Goal: Information Seeking & Learning: Learn about a topic

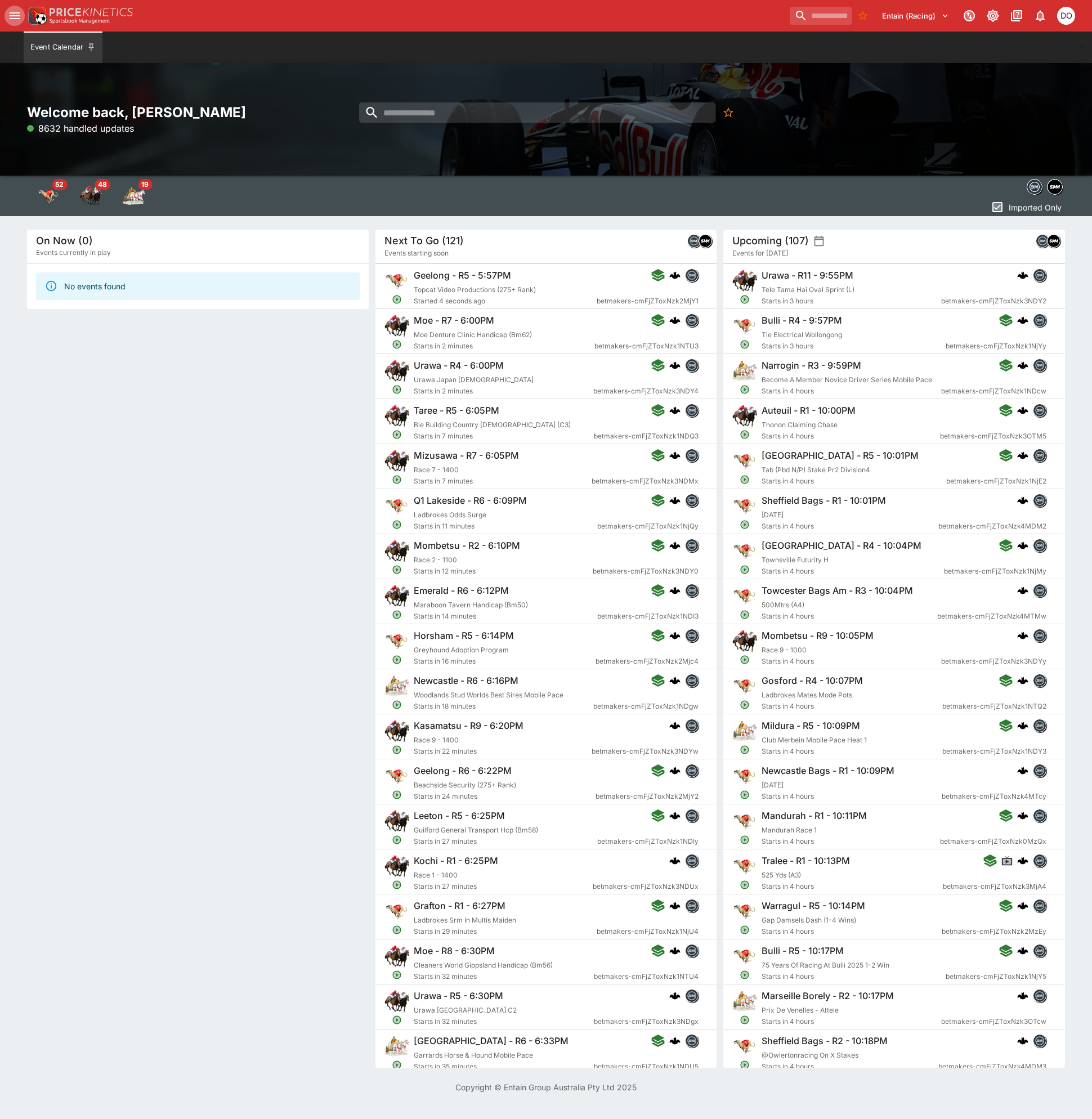
click at [13, 12] on icon "open drawer" at bounding box center [14, 15] width 14 height 14
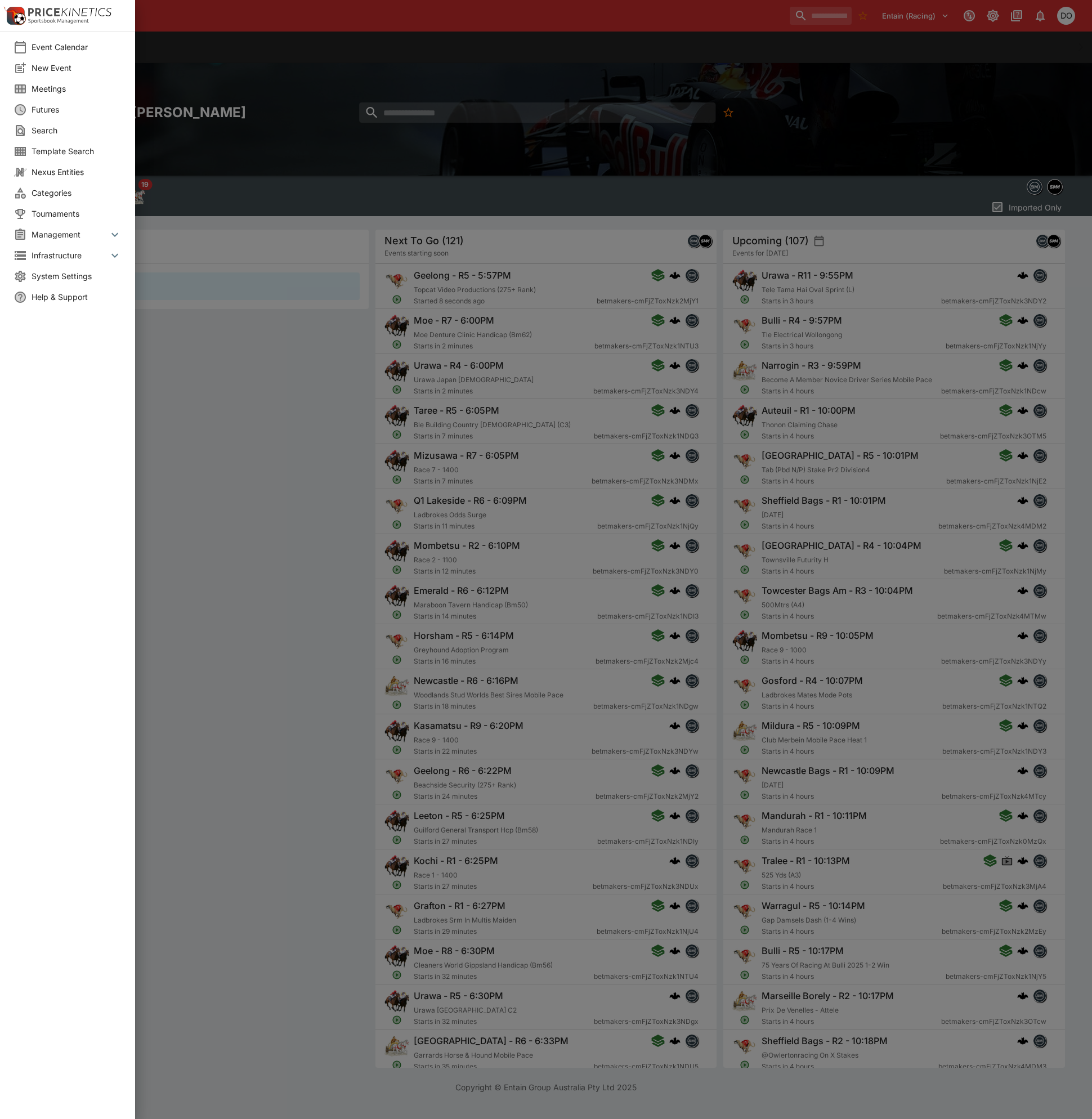
click at [49, 96] on li "Meetings" at bounding box center [67, 88] width 135 height 21
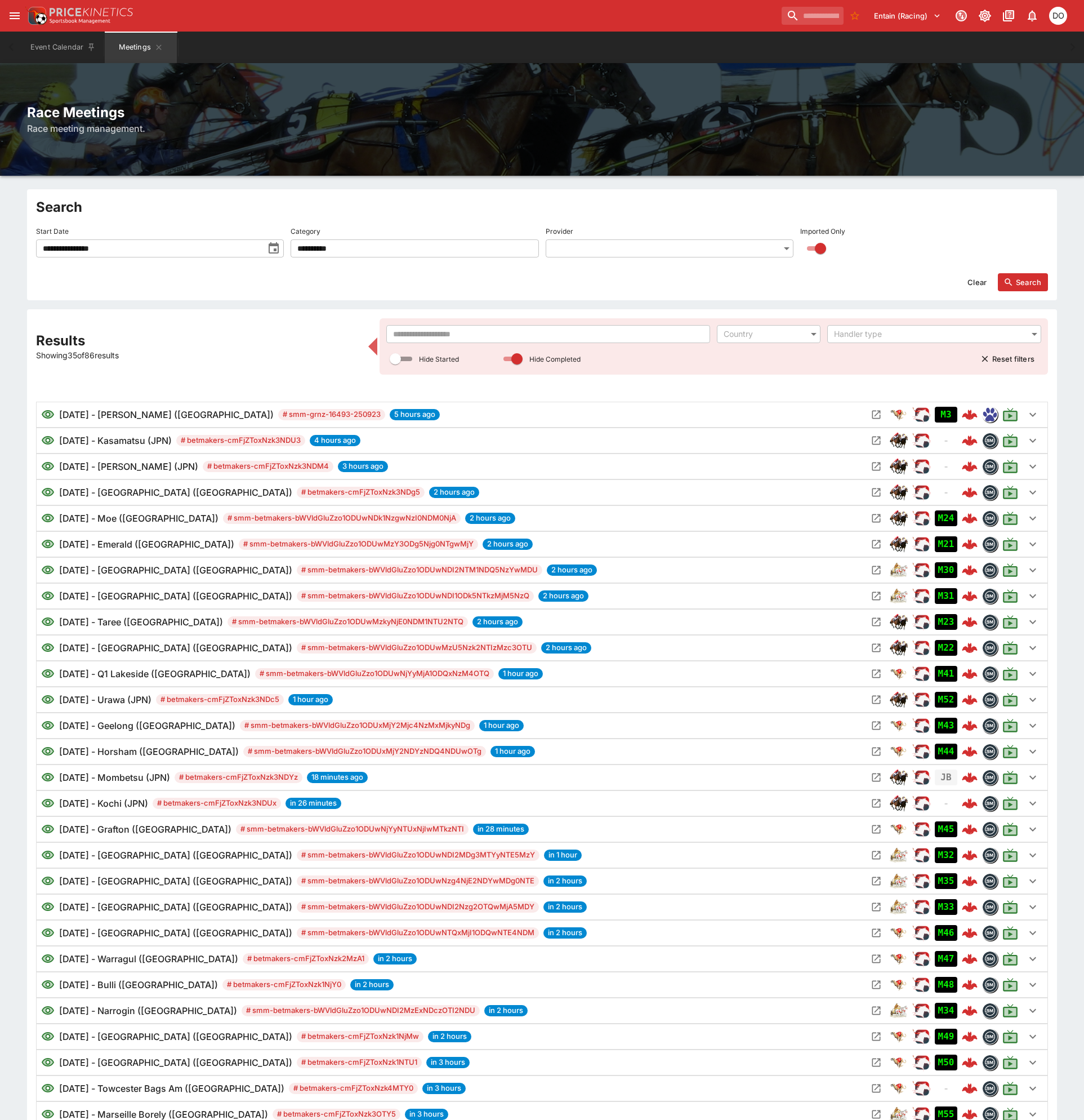
click at [426, 330] on input "text" at bounding box center [549, 334] width 324 height 18
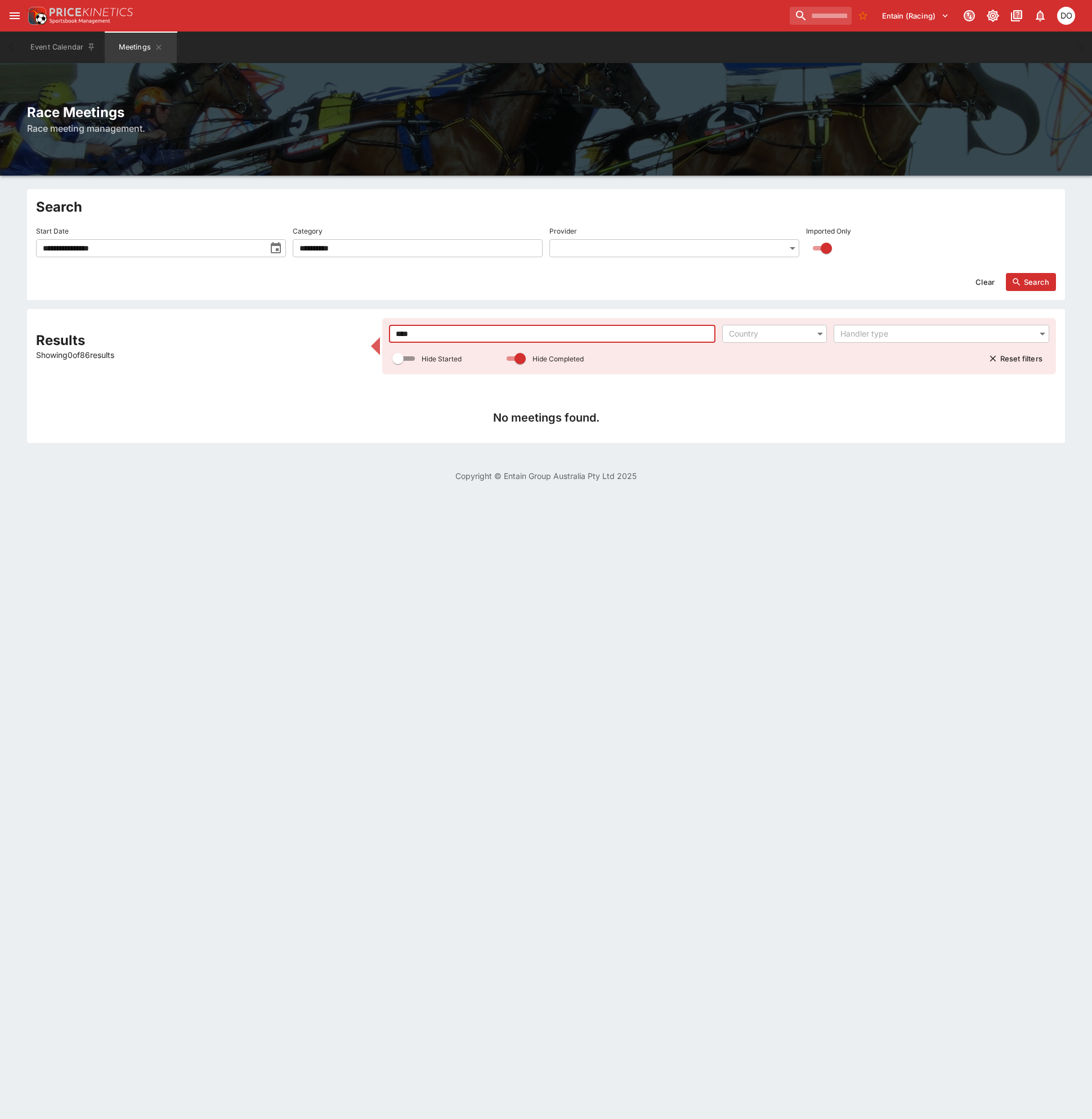
type input "****"
click at [1041, 280] on button "Search" at bounding box center [1030, 282] width 50 height 18
click at [272, 248] on icon "toggle date time picker" at bounding box center [275, 248] width 14 height 14
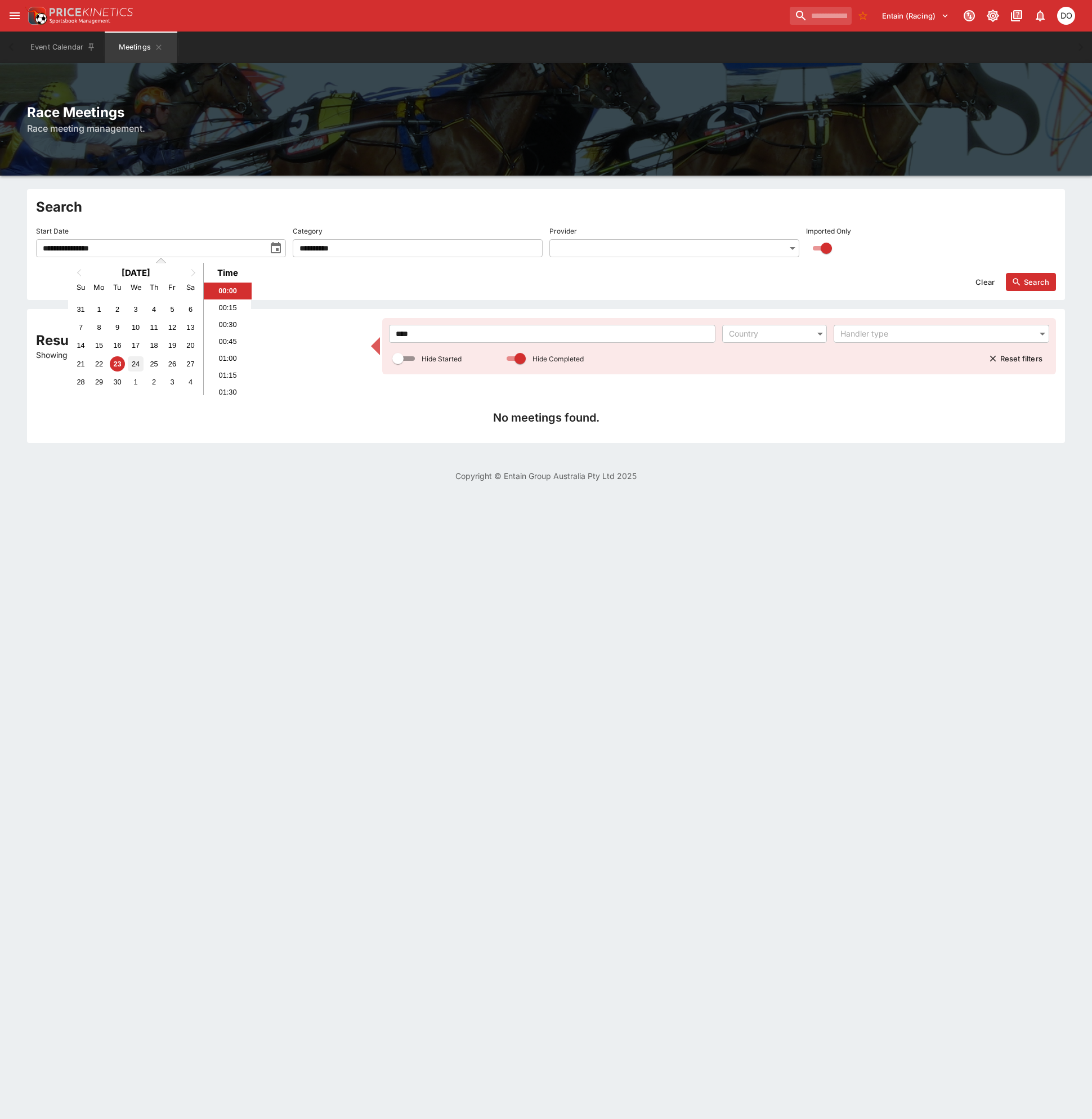
click at [135, 361] on div "24" at bounding box center [135, 364] width 15 height 15
click at [1021, 280] on icon "button" at bounding box center [1016, 281] width 10 height 10
click at [271, 249] on icon "toggle date time picker" at bounding box center [275, 248] width 14 height 14
click at [157, 363] on div "25" at bounding box center [154, 364] width 15 height 15
click at [1015, 279] on icon "button" at bounding box center [1016, 281] width 7 height 7
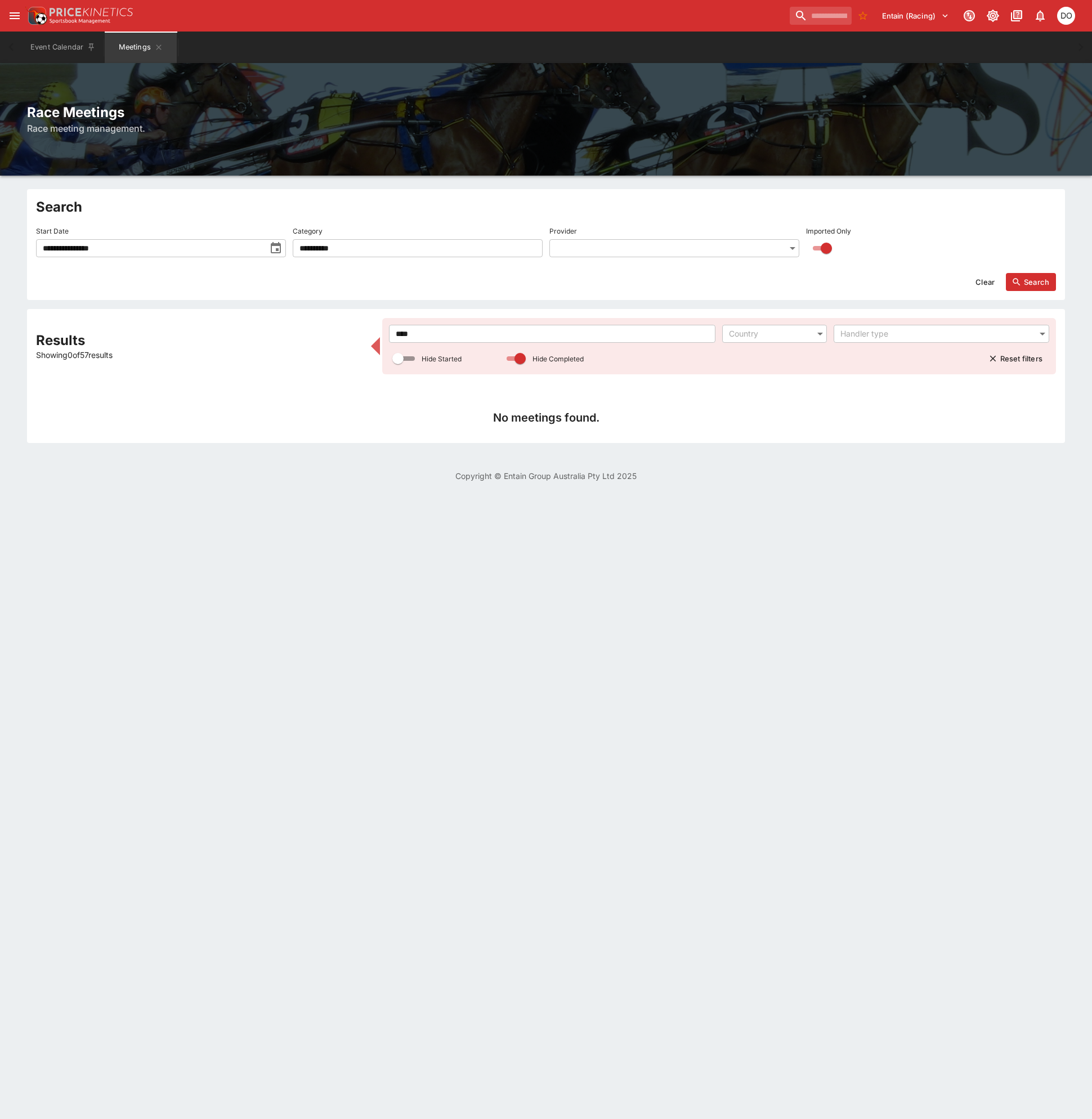
click at [273, 249] on icon "toggle date time picker" at bounding box center [275, 248] width 14 height 14
click at [1046, 280] on button "Search" at bounding box center [1030, 282] width 50 height 18
click at [271, 252] on icon "toggle date time picker" at bounding box center [275, 247] width 10 height 11
click at [138, 364] on div "24" at bounding box center [135, 364] width 15 height 15
type input "**********"
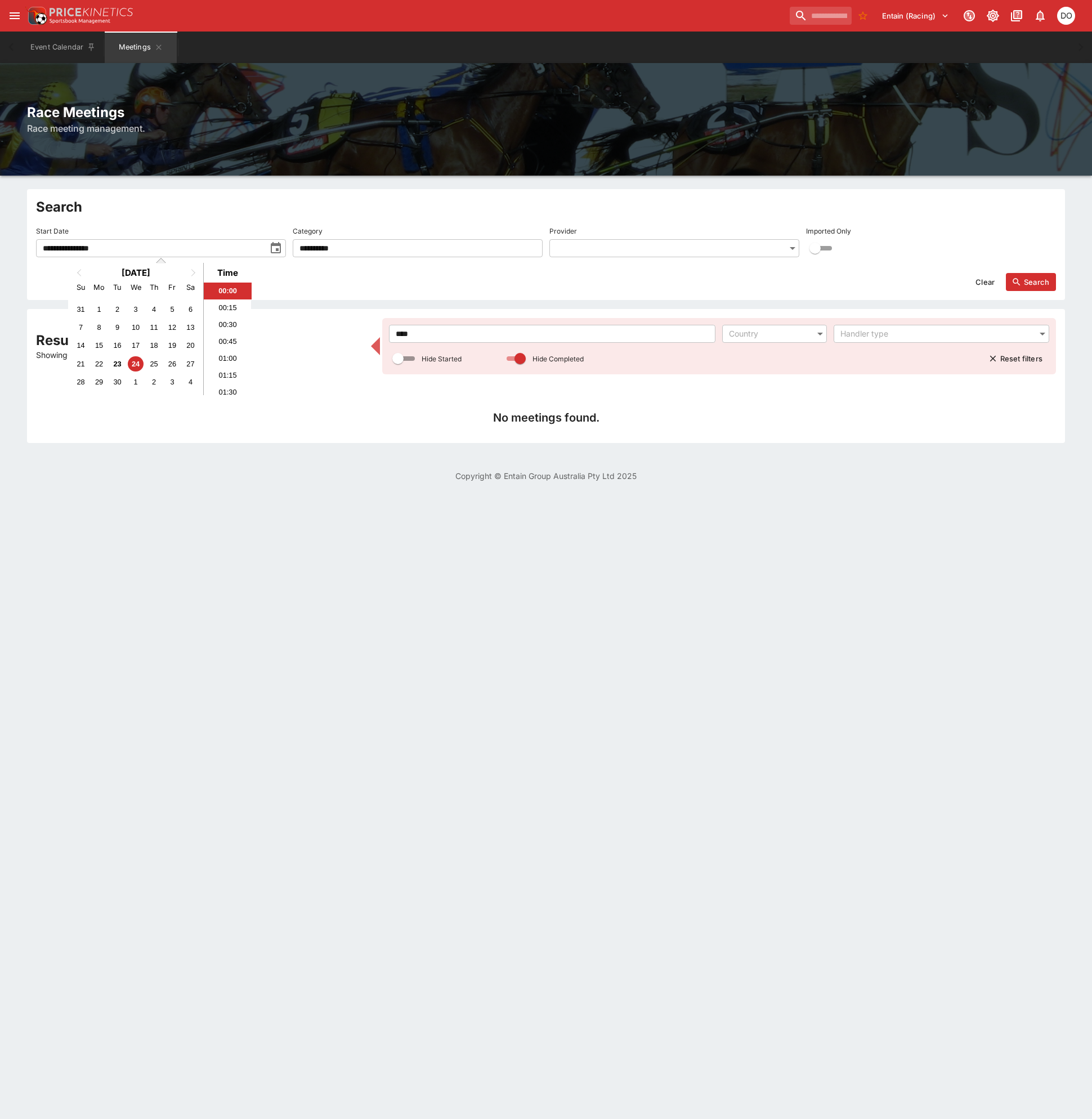
click at [1021, 284] on icon "button" at bounding box center [1016, 281] width 10 height 10
click at [419, 337] on input "****" at bounding box center [552, 334] width 327 height 18
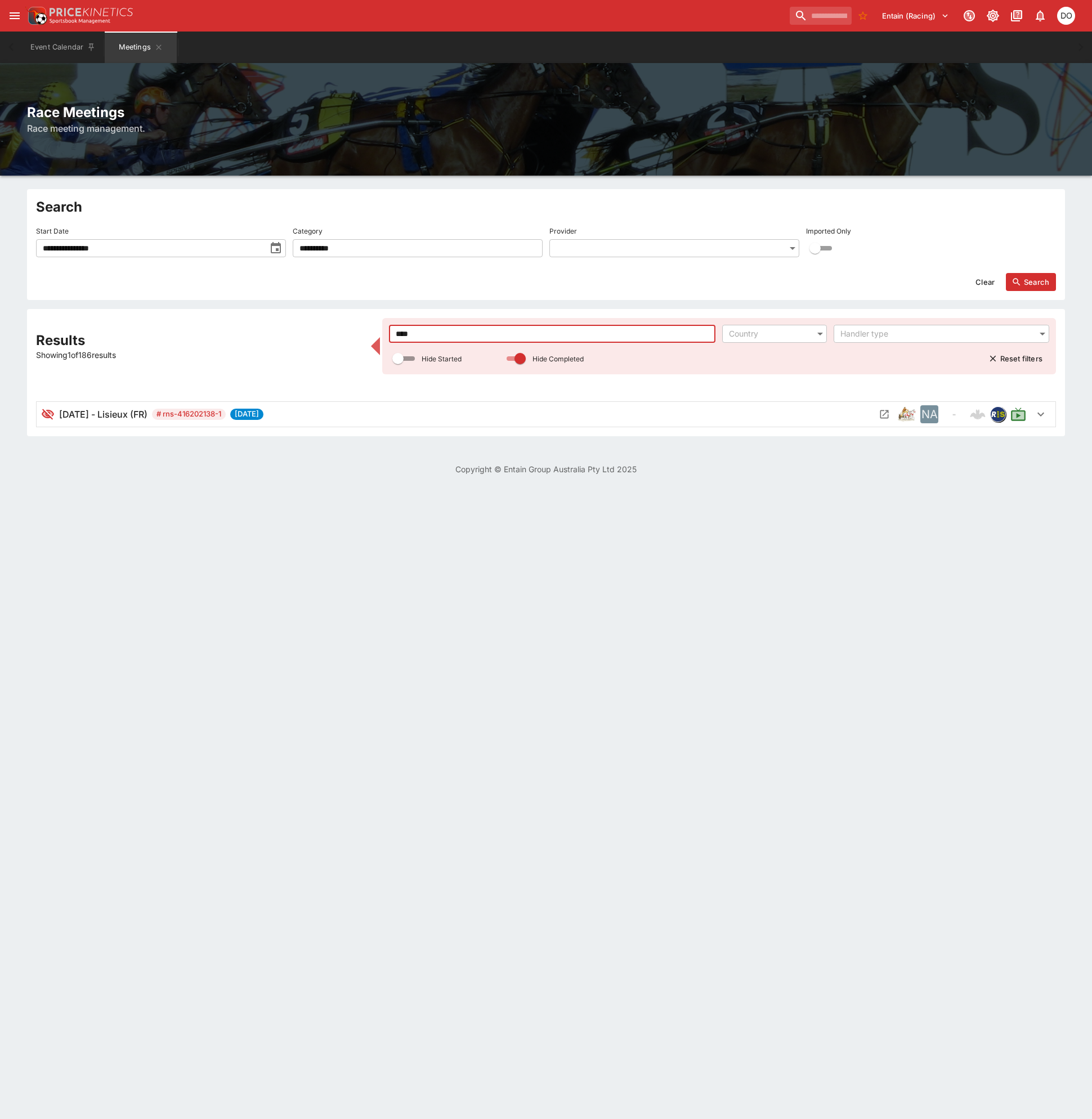
type input "****"
click at [883, 415] on icon "Open Meeting" at bounding box center [884, 413] width 8 height 8
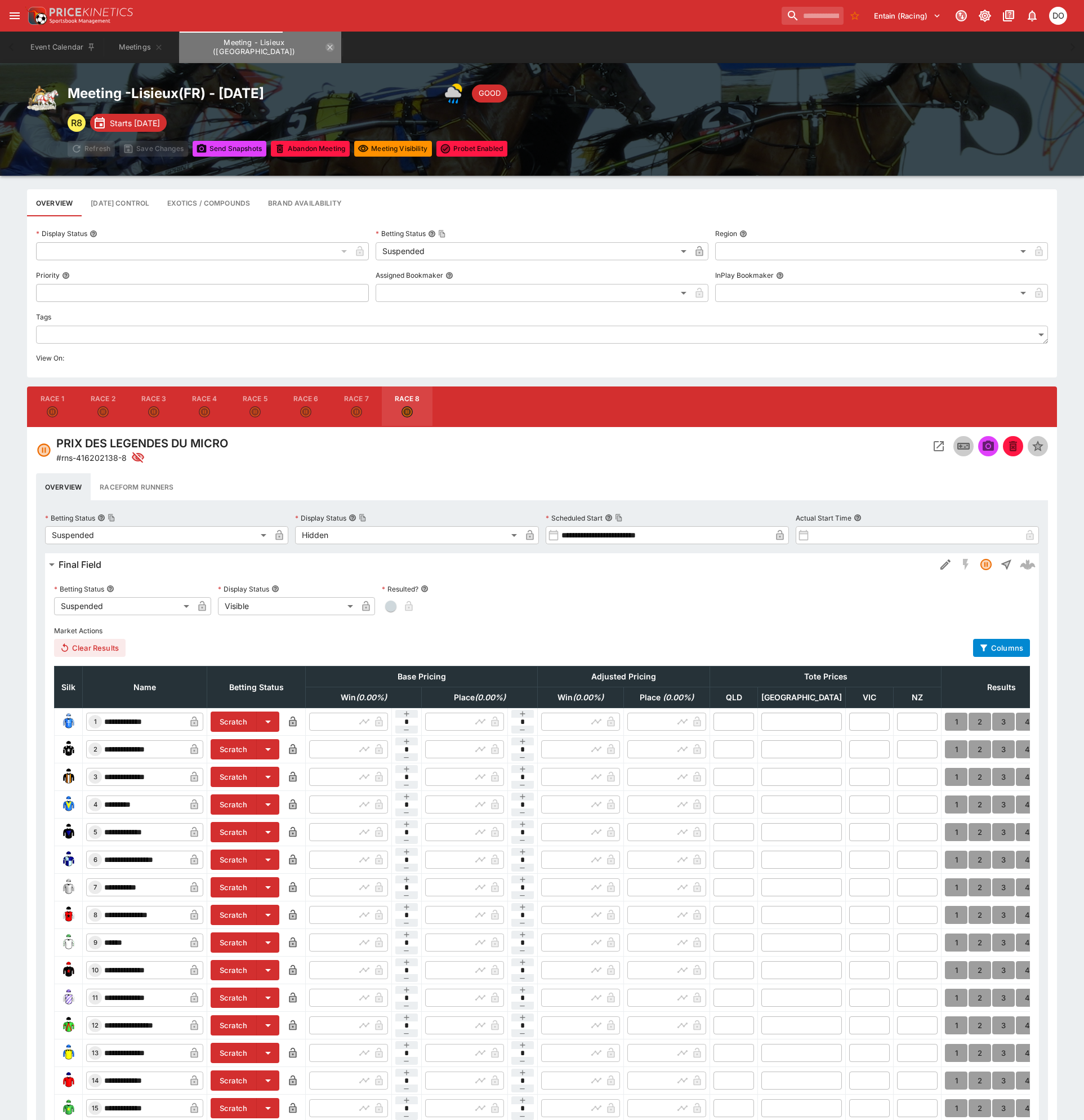
click at [326, 48] on icon "Meeting - Lisieux (FR)" at bounding box center [331, 47] width 9 height 9
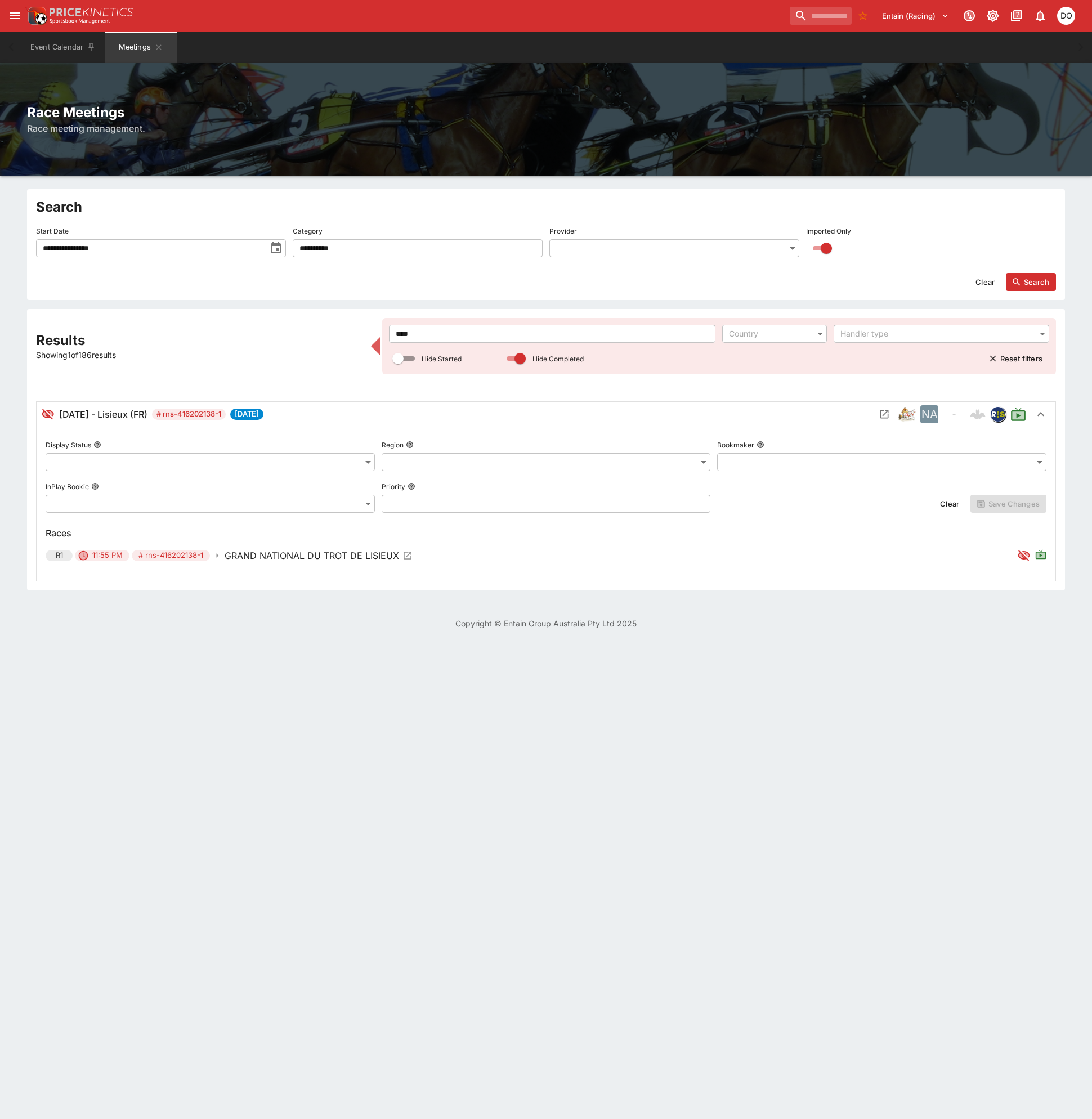
click at [137, 414] on h6 "[DATE] - Lisieux (FR)" at bounding box center [103, 413] width 89 height 14
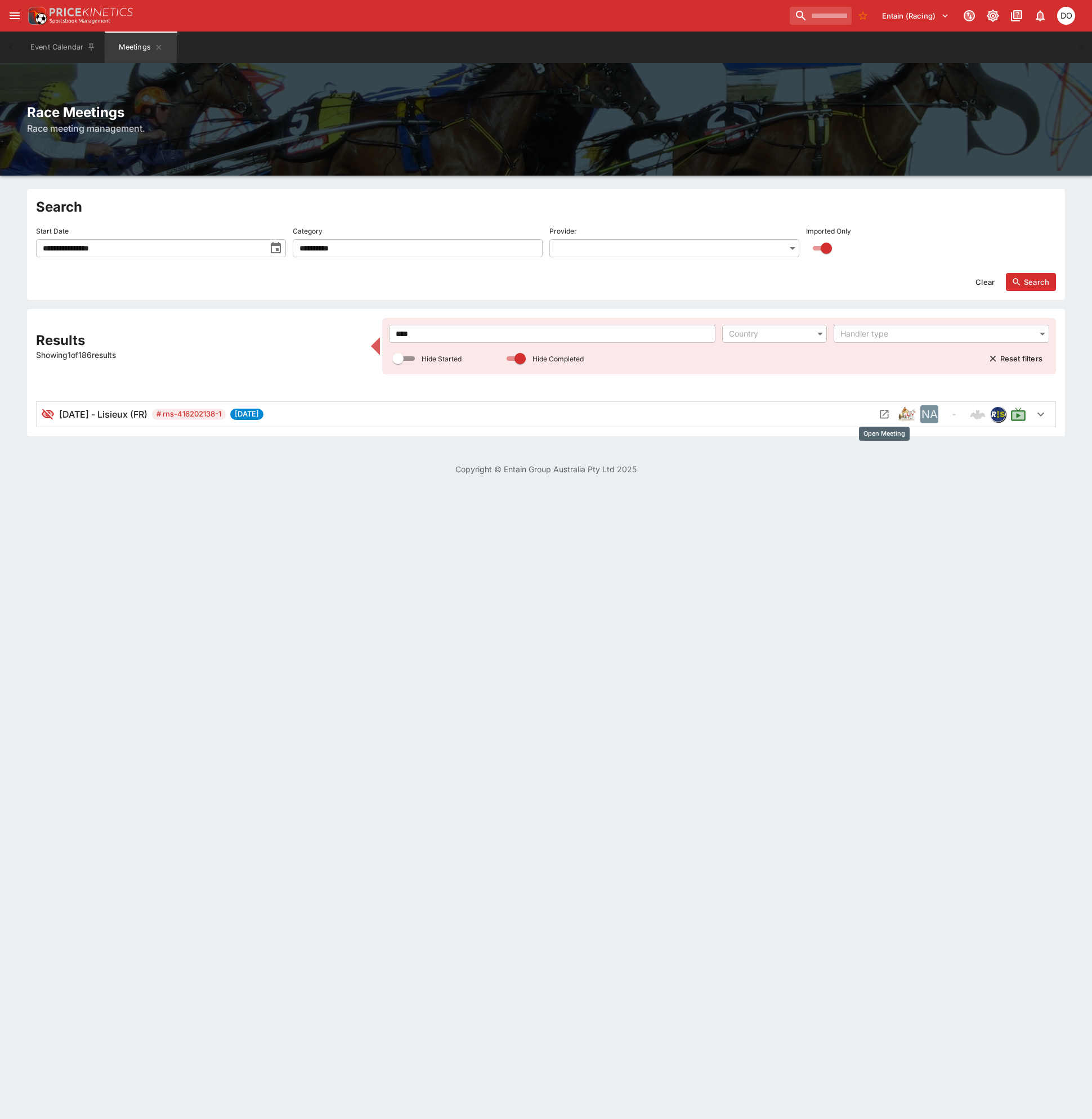
click at [882, 413] on icon "Open Meeting" at bounding box center [884, 414] width 11 height 11
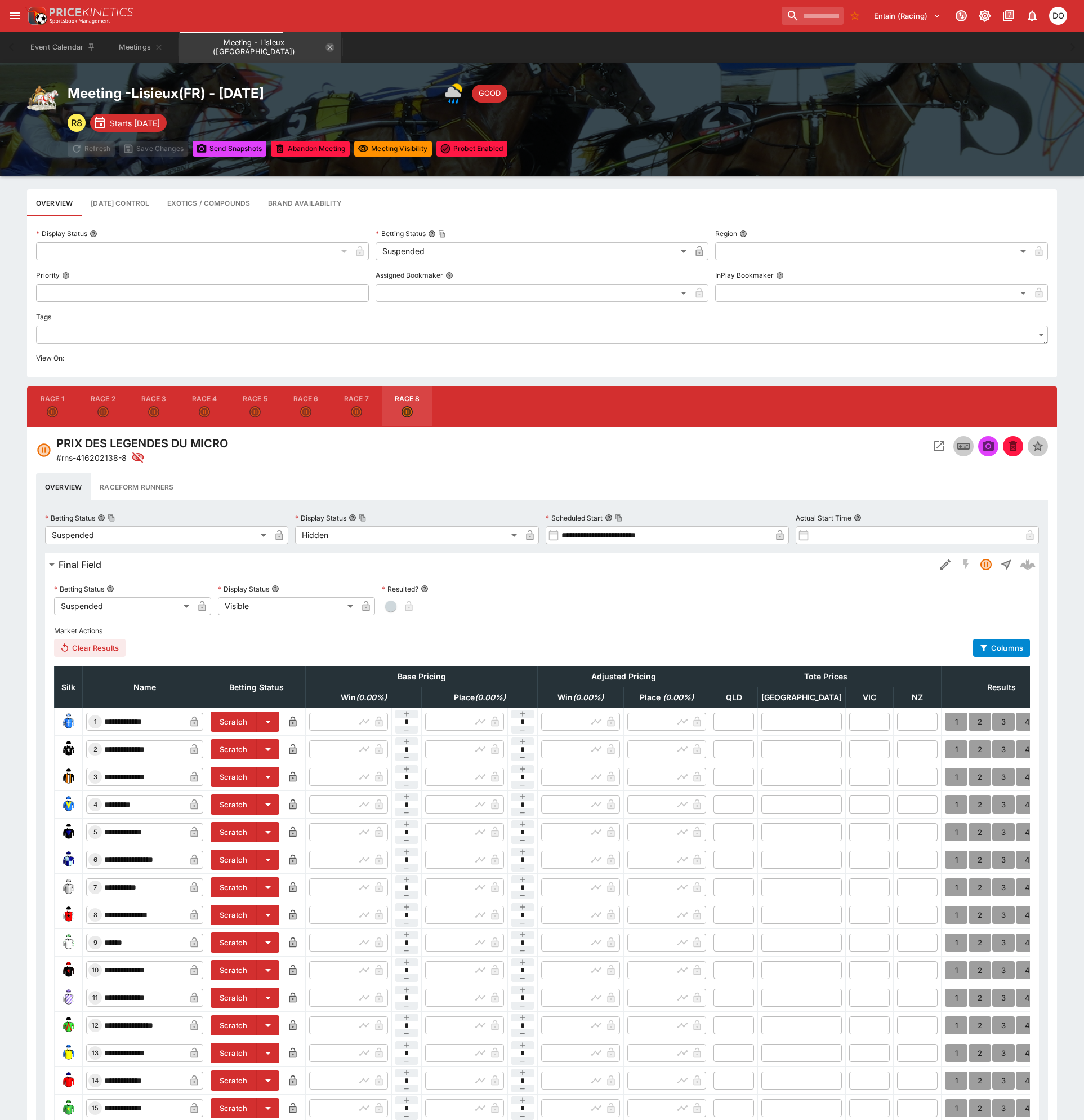
click at [326, 47] on icon "Meeting - Lisieux (FR)" at bounding box center [331, 47] width 9 height 9
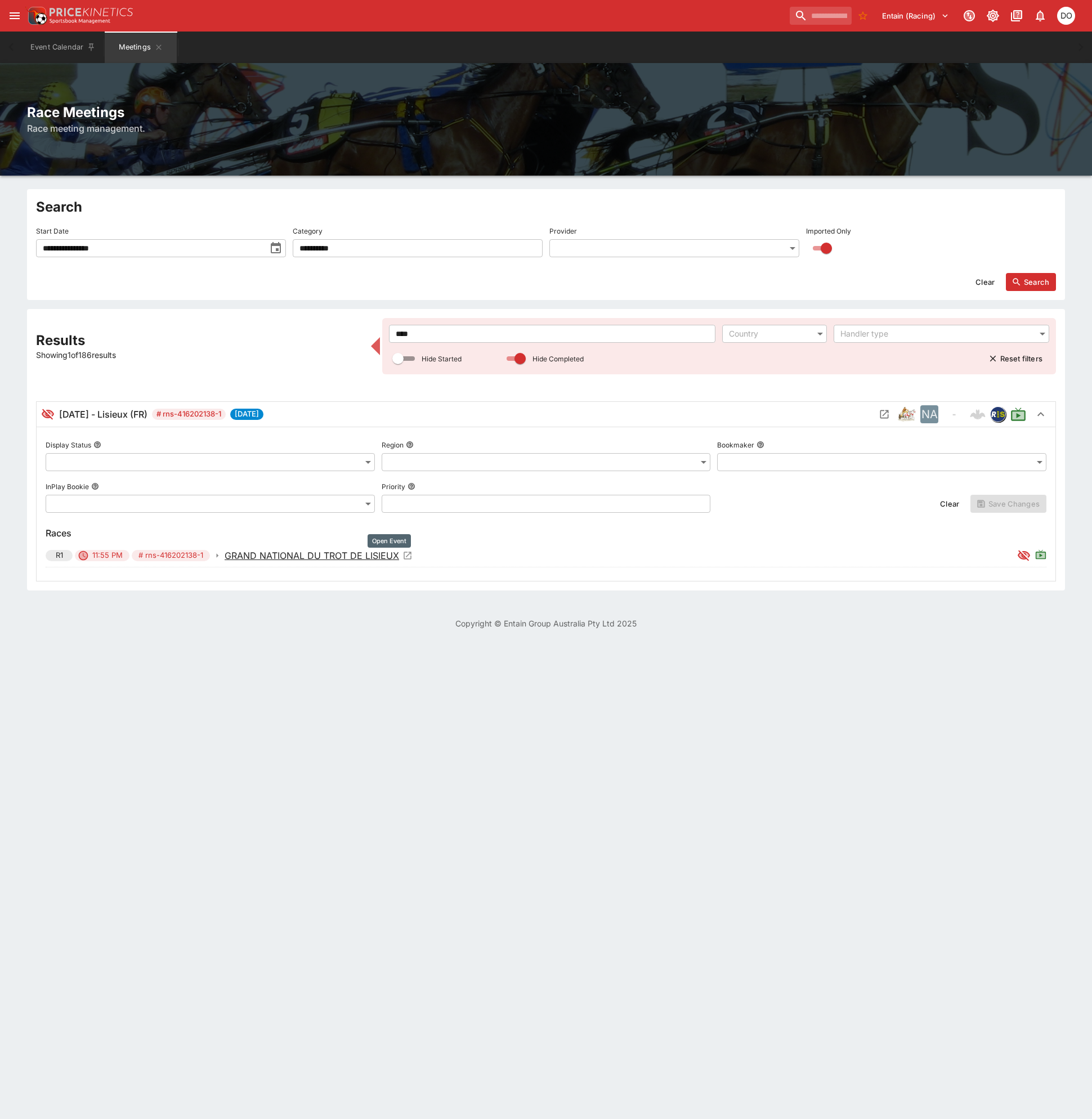
click at [310, 553] on p "GRAND NATIONAL DU TROT DE LISIEUX" at bounding box center [311, 555] width 175 height 14
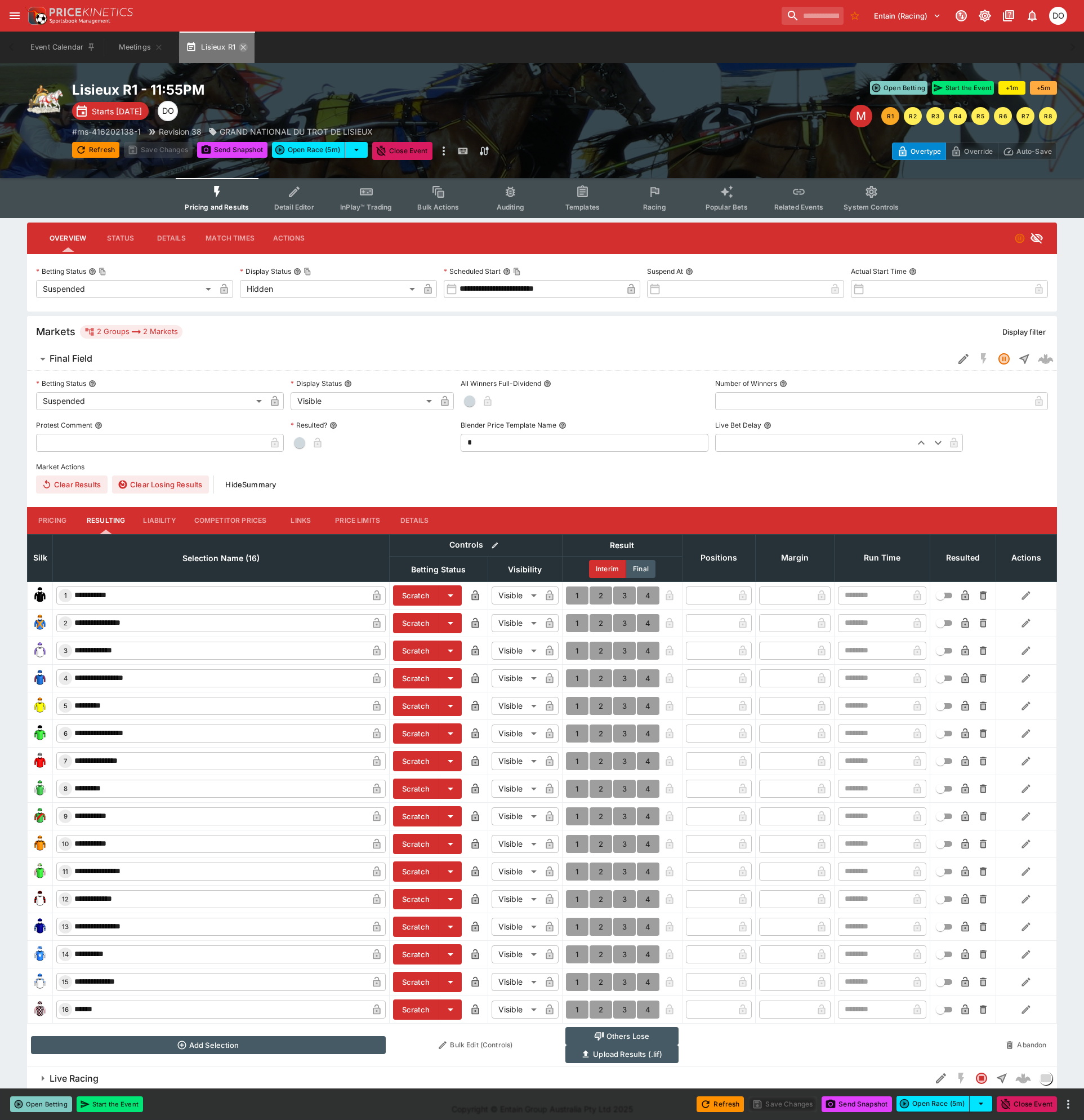
click at [245, 48] on icon "button" at bounding box center [244, 47] width 5 height 5
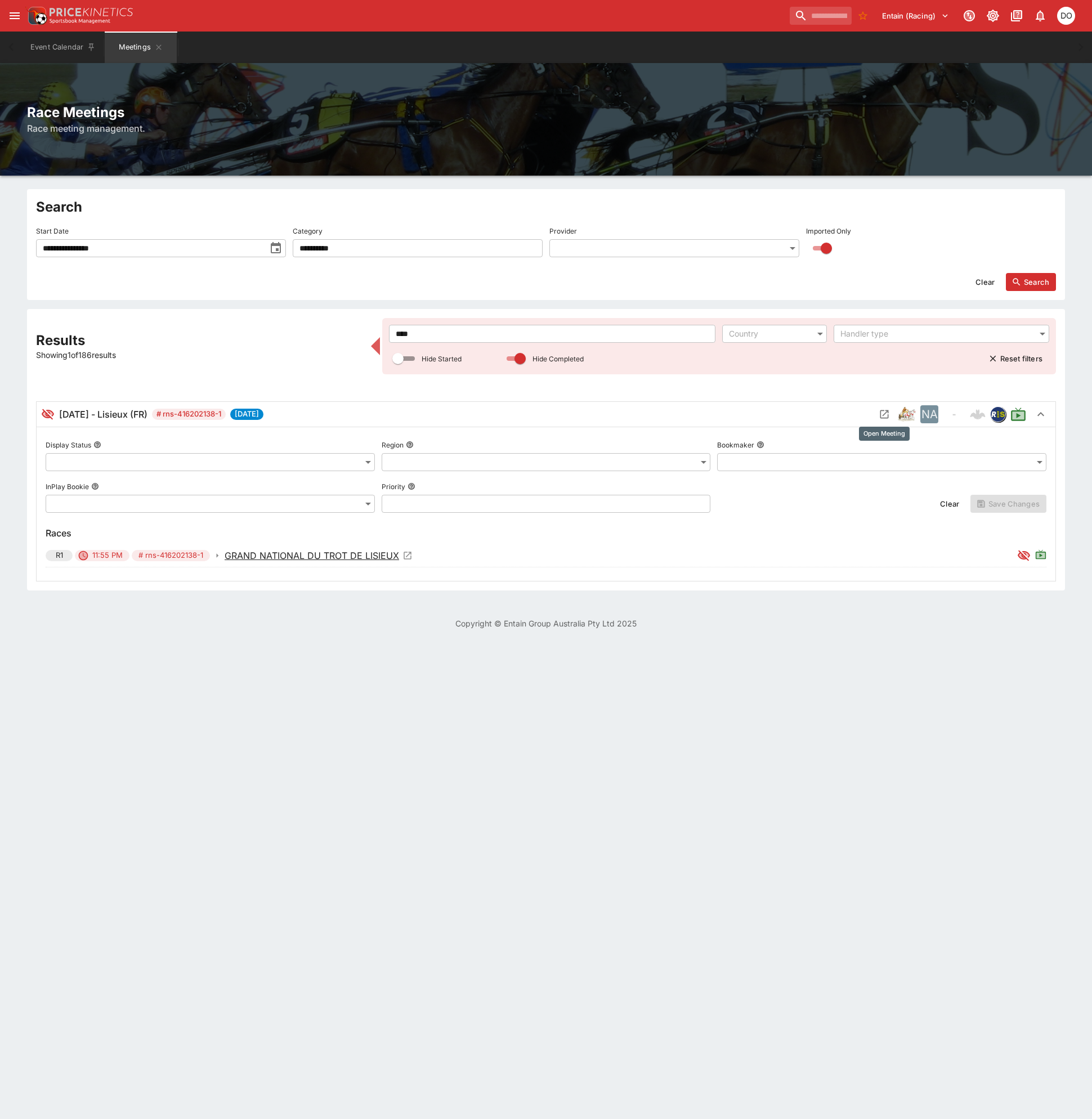
click at [882, 411] on icon "Open Meeting" at bounding box center [884, 413] width 8 height 8
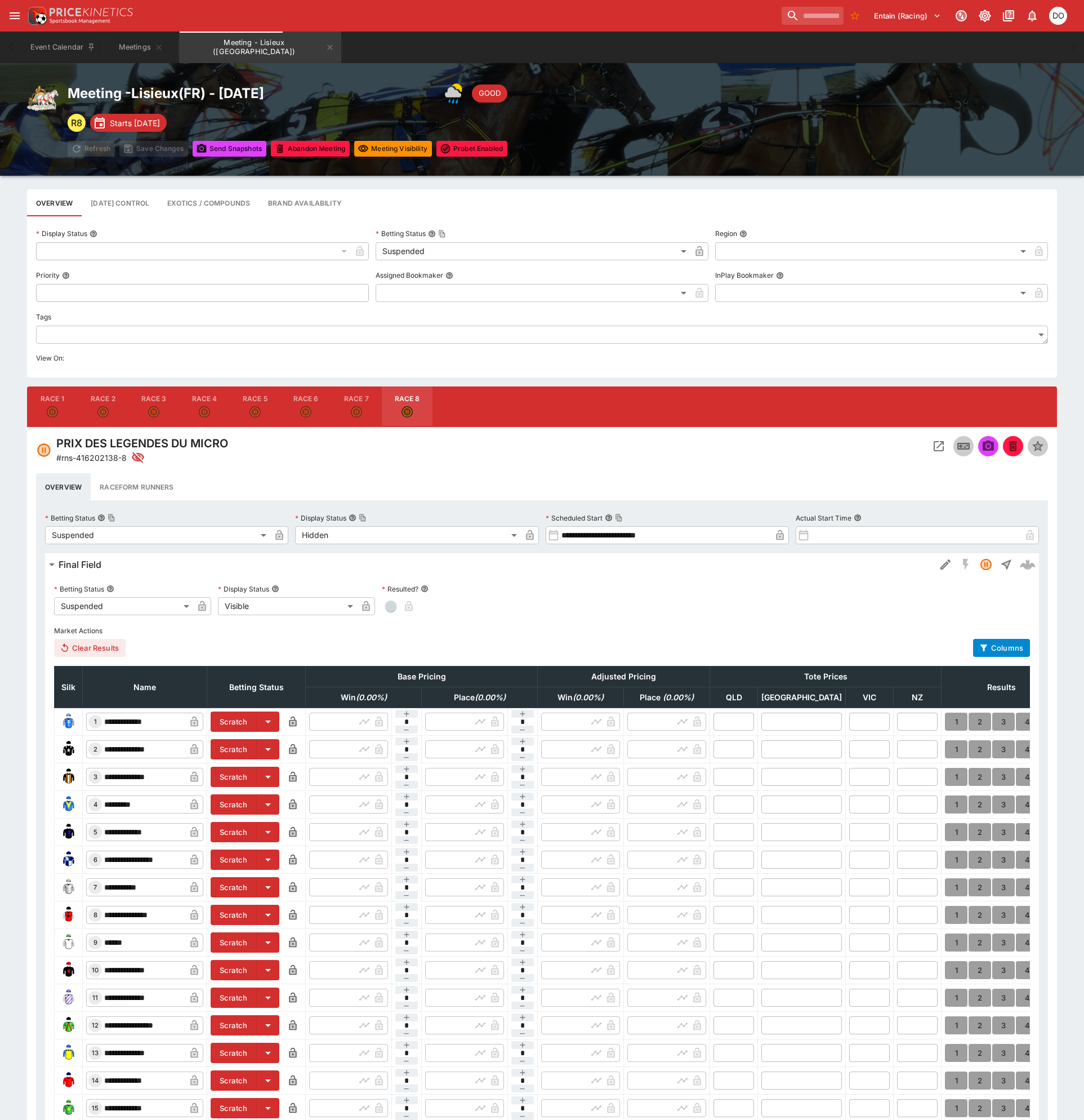
click at [54, 407] on icon "Suspended" at bounding box center [53, 411] width 11 height 11
type input "**********"
click at [326, 50] on icon "Meeting - Lisieux (FR)" at bounding box center [331, 47] width 9 height 9
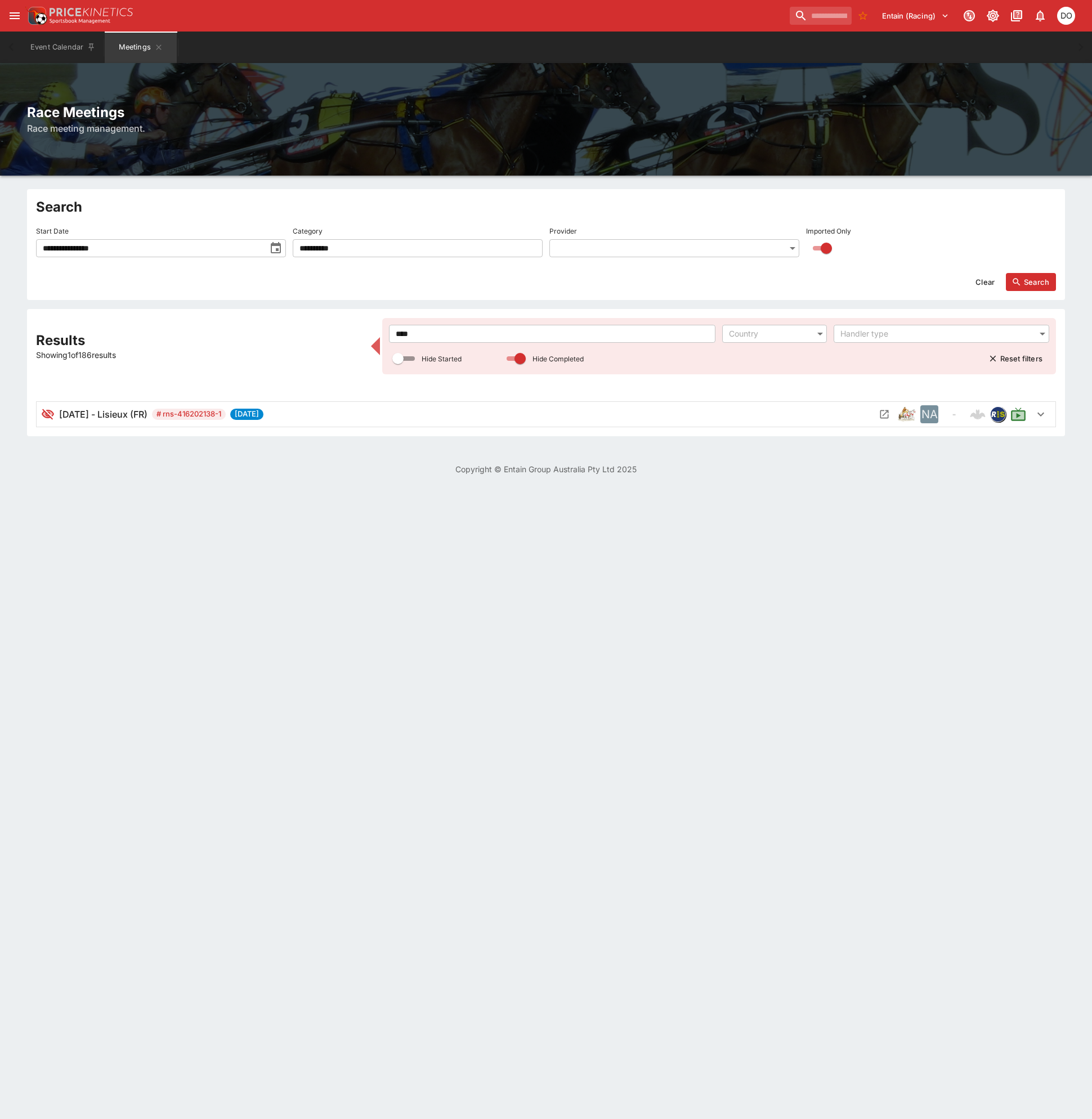
click at [1034, 284] on button "Search" at bounding box center [1030, 282] width 50 height 18
click at [1027, 280] on button "Search" at bounding box center [1030, 282] width 50 height 18
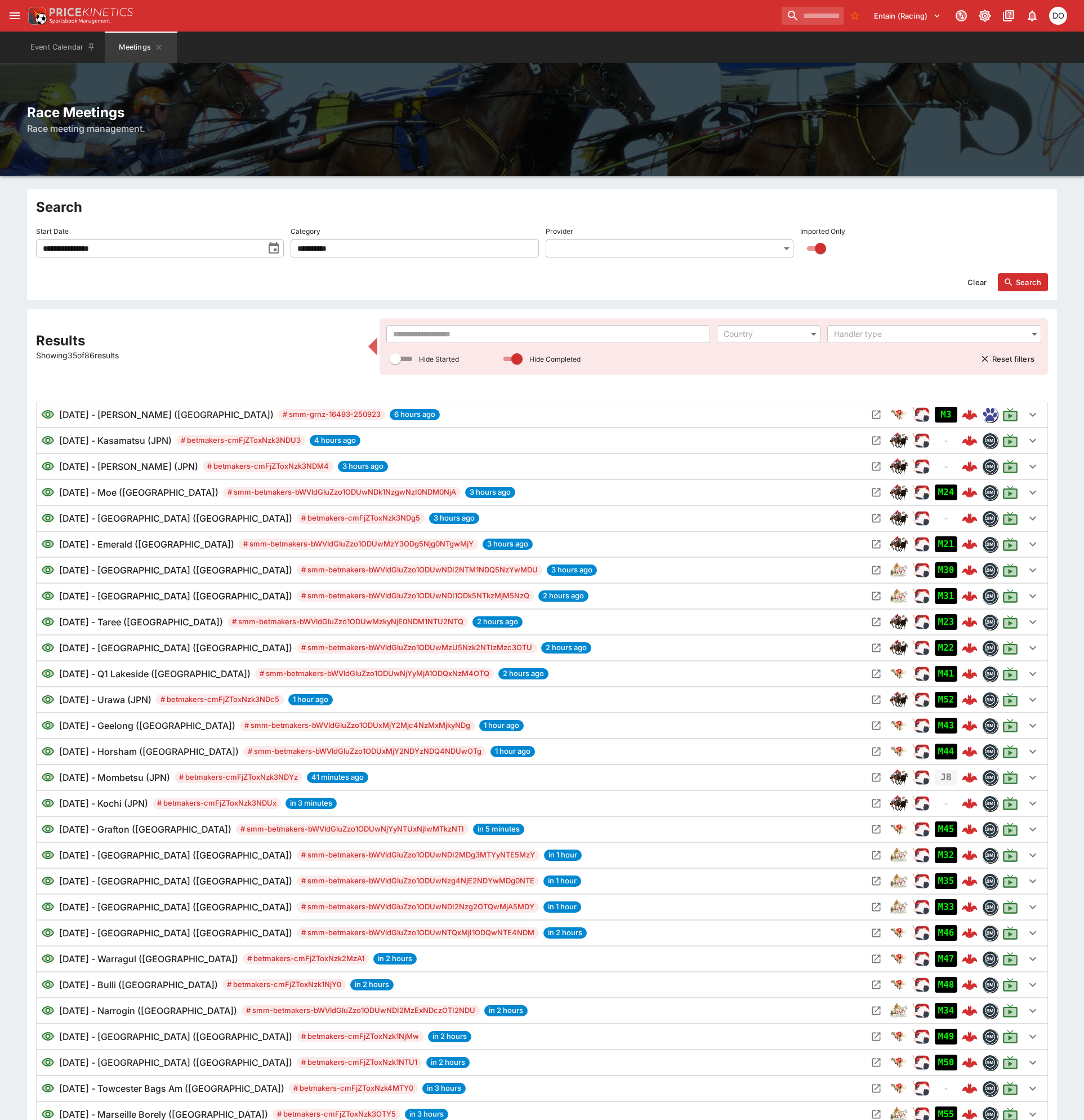
click at [400, 338] on input "text" at bounding box center [549, 334] width 324 height 18
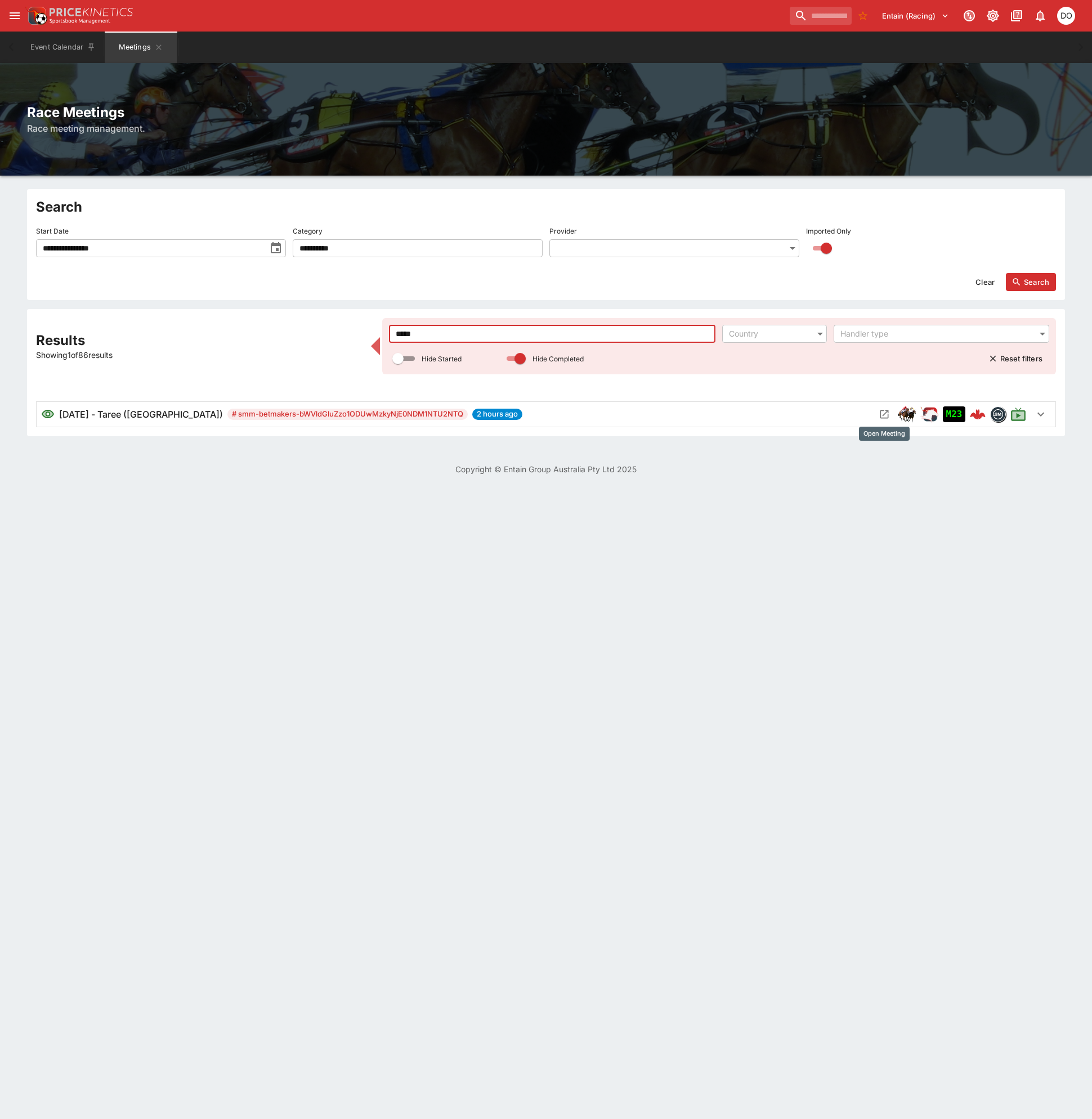
type input "*****"
click at [881, 415] on icon "Open Meeting" at bounding box center [884, 414] width 11 height 11
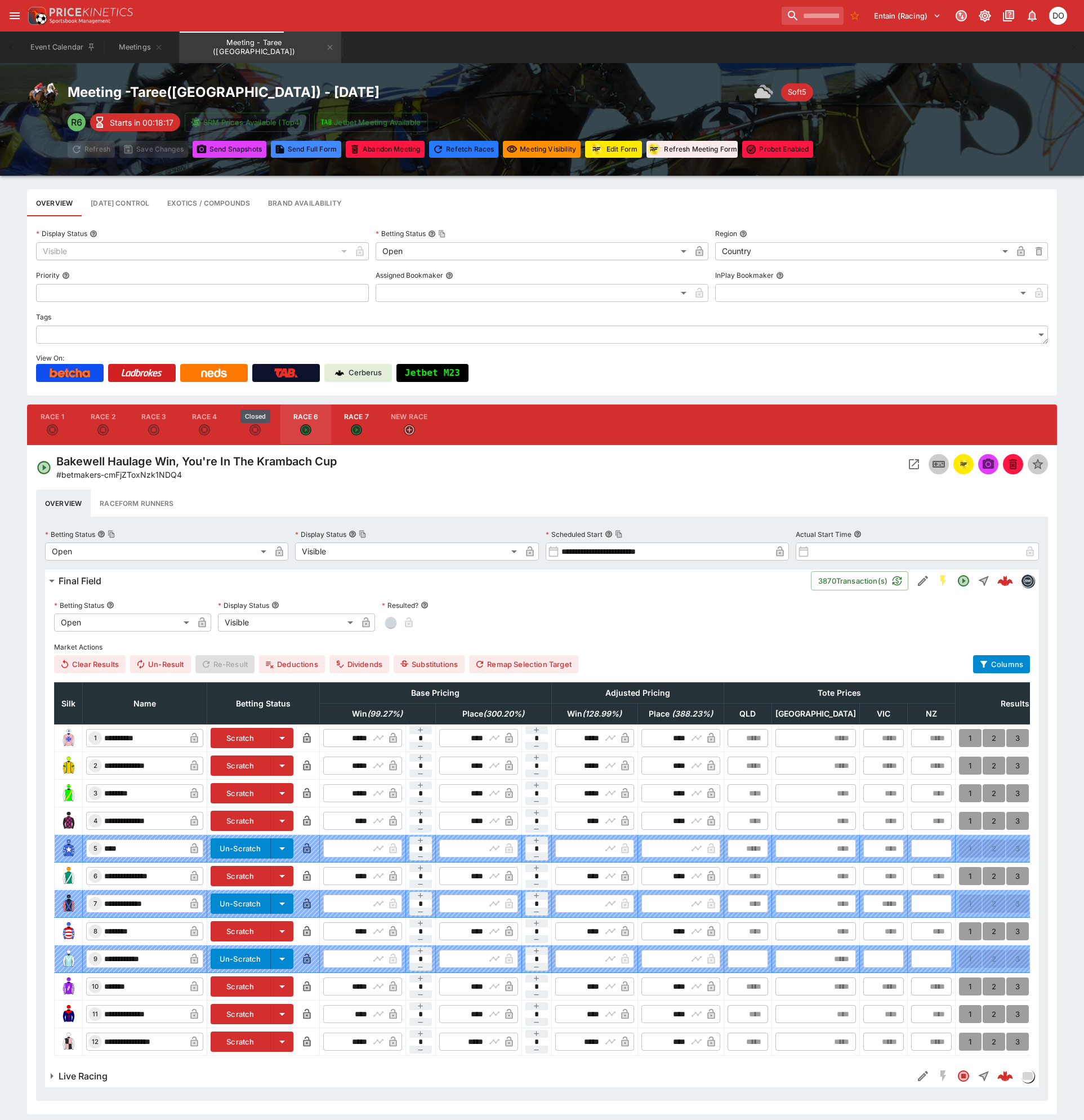
click at [258, 431] on icon "Closed" at bounding box center [254, 429] width 7 height 7
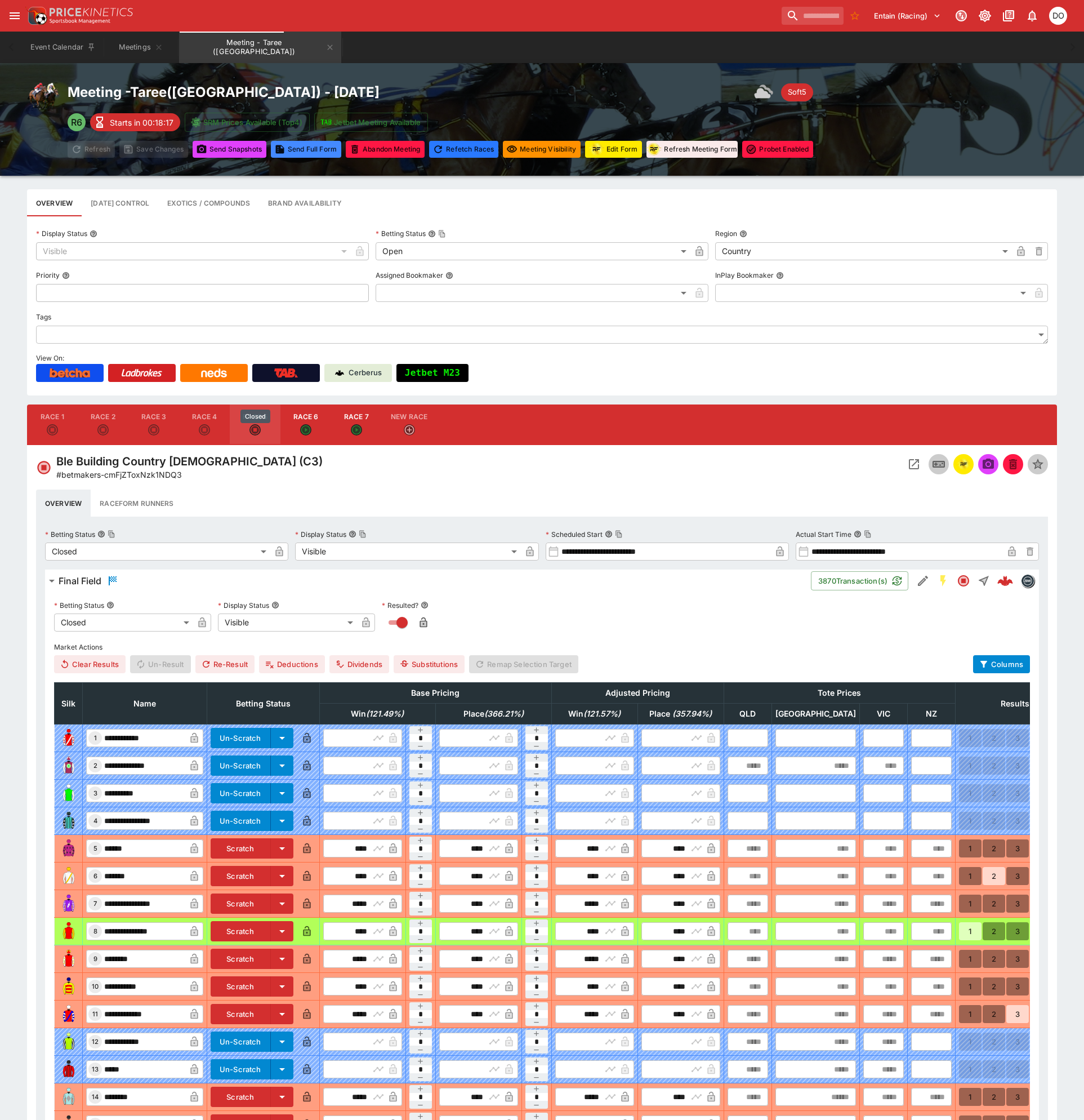
type input "**********"
type input "*******"
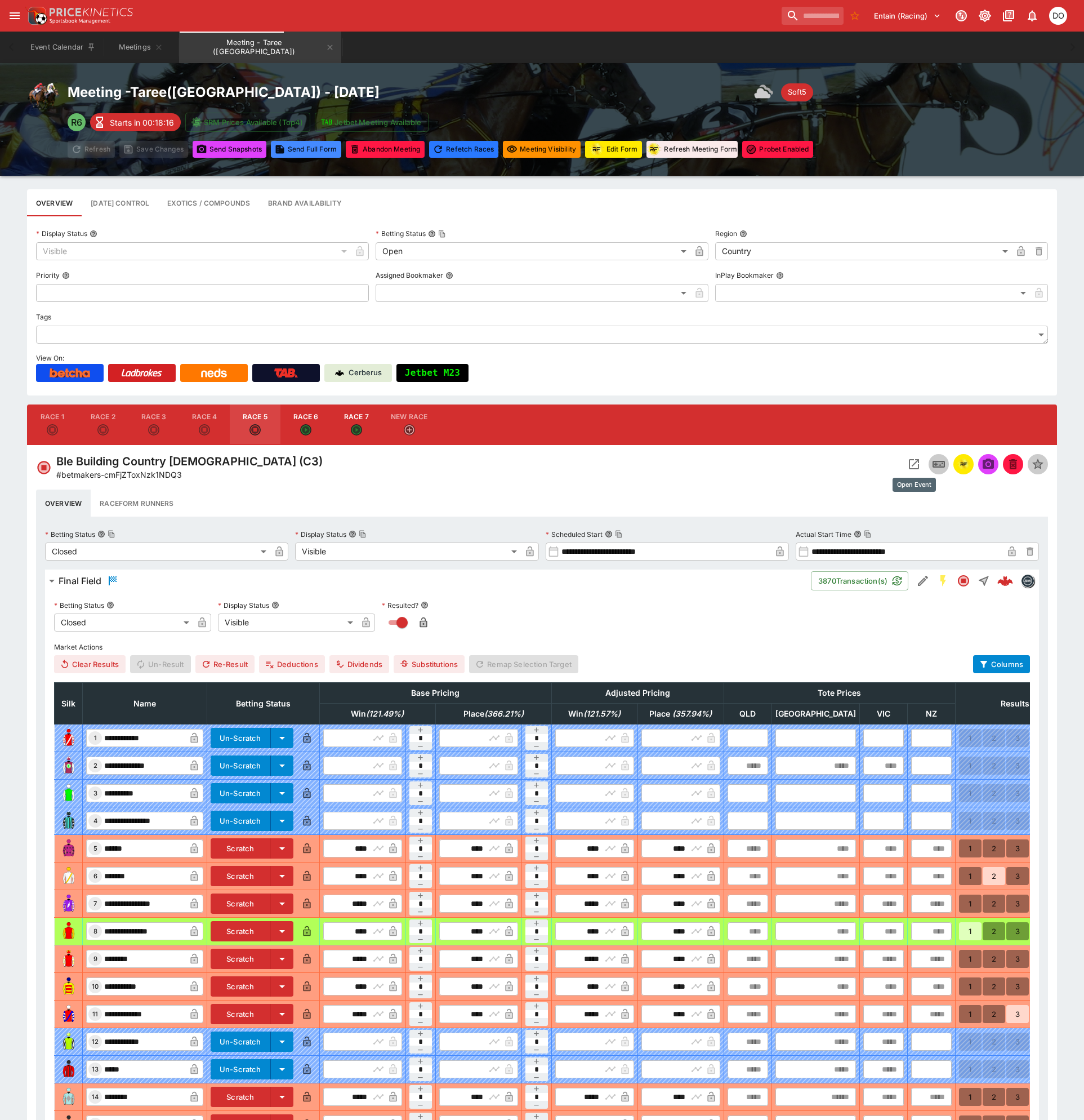
click at [909, 466] on icon "Open Event" at bounding box center [914, 464] width 10 height 10
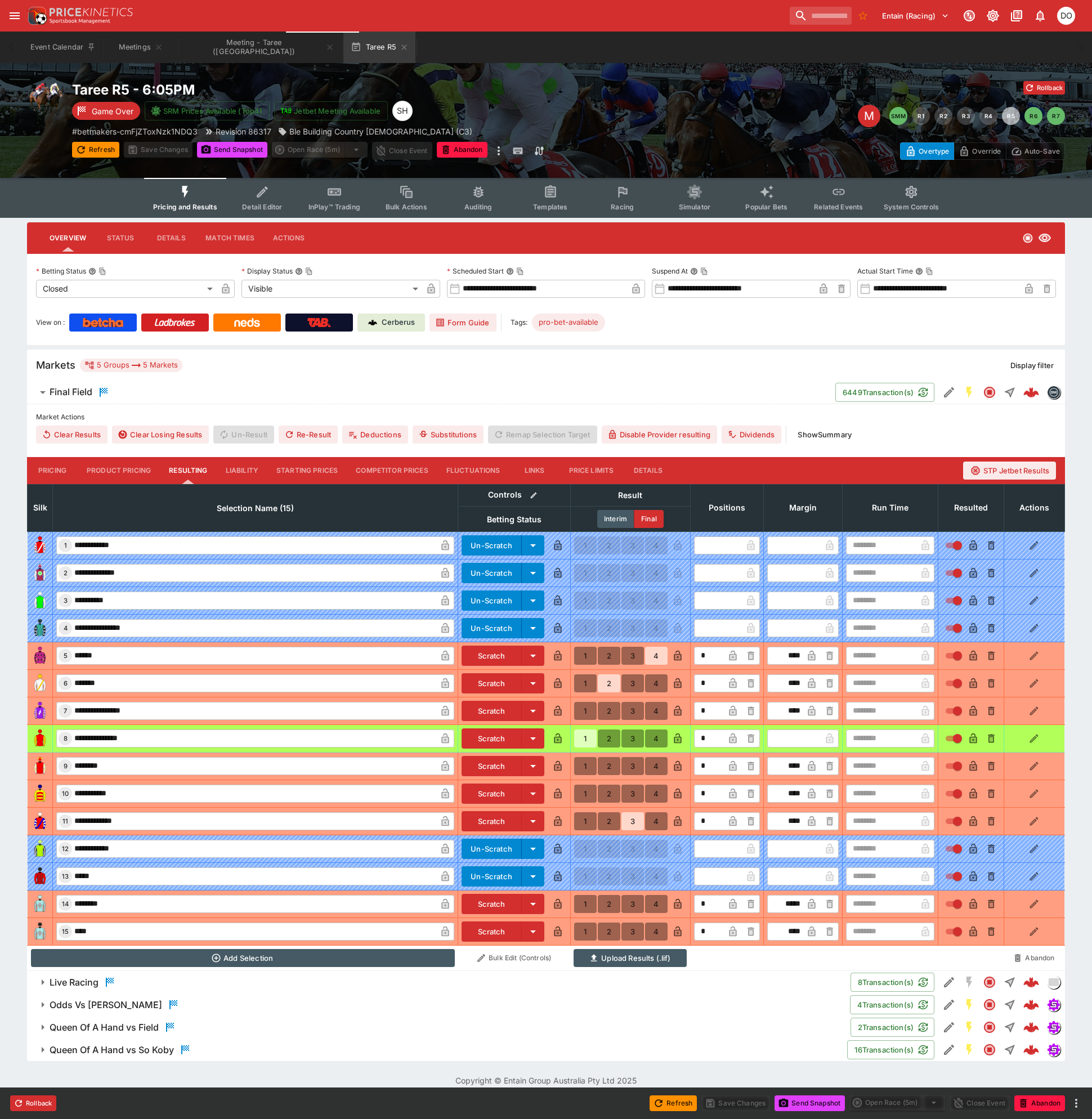
click at [617, 193] on icon "Event type filters" at bounding box center [622, 192] width 14 height 14
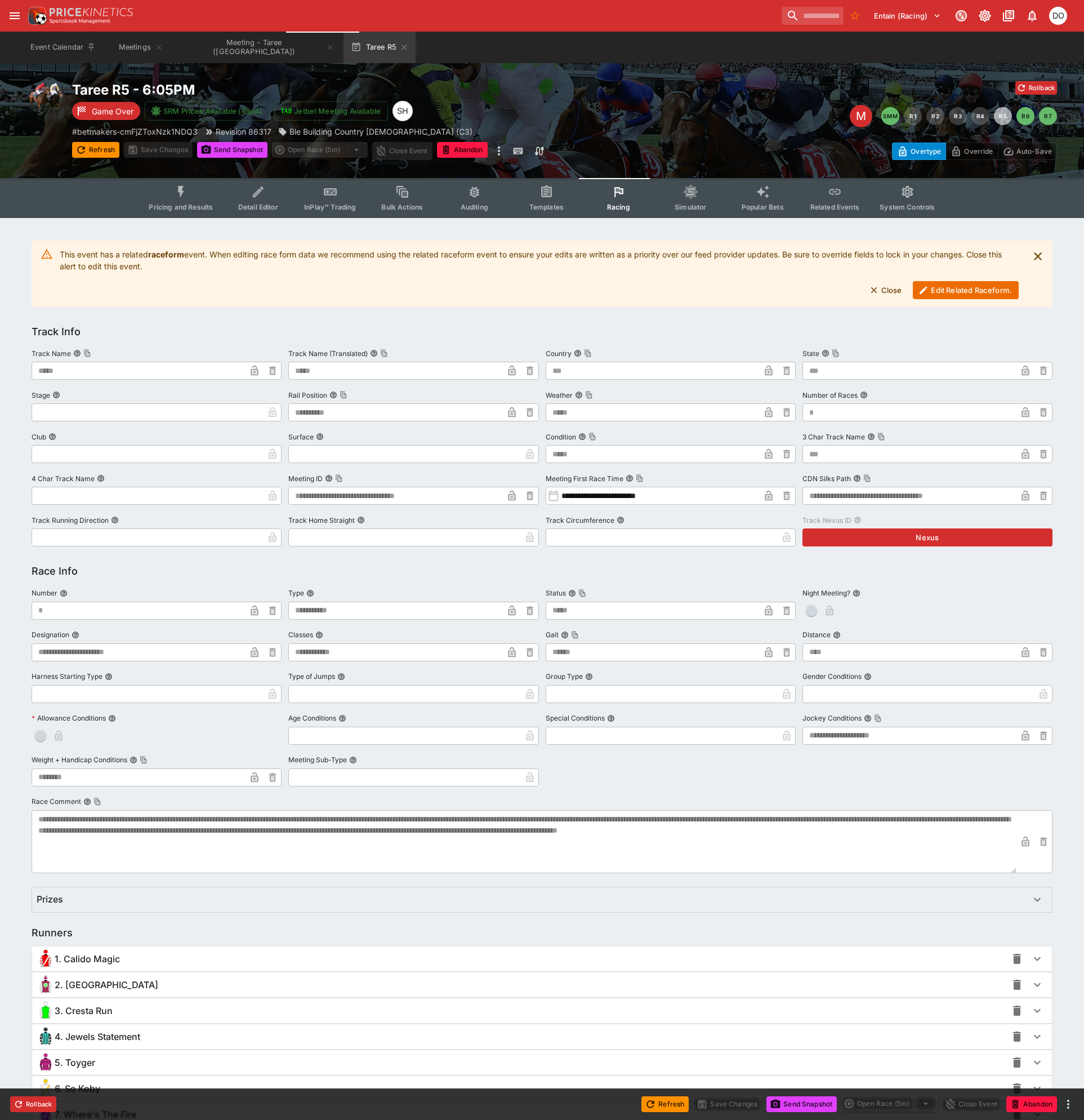
click at [939, 293] on button "Edit Related Raceform." at bounding box center [965, 290] width 106 height 18
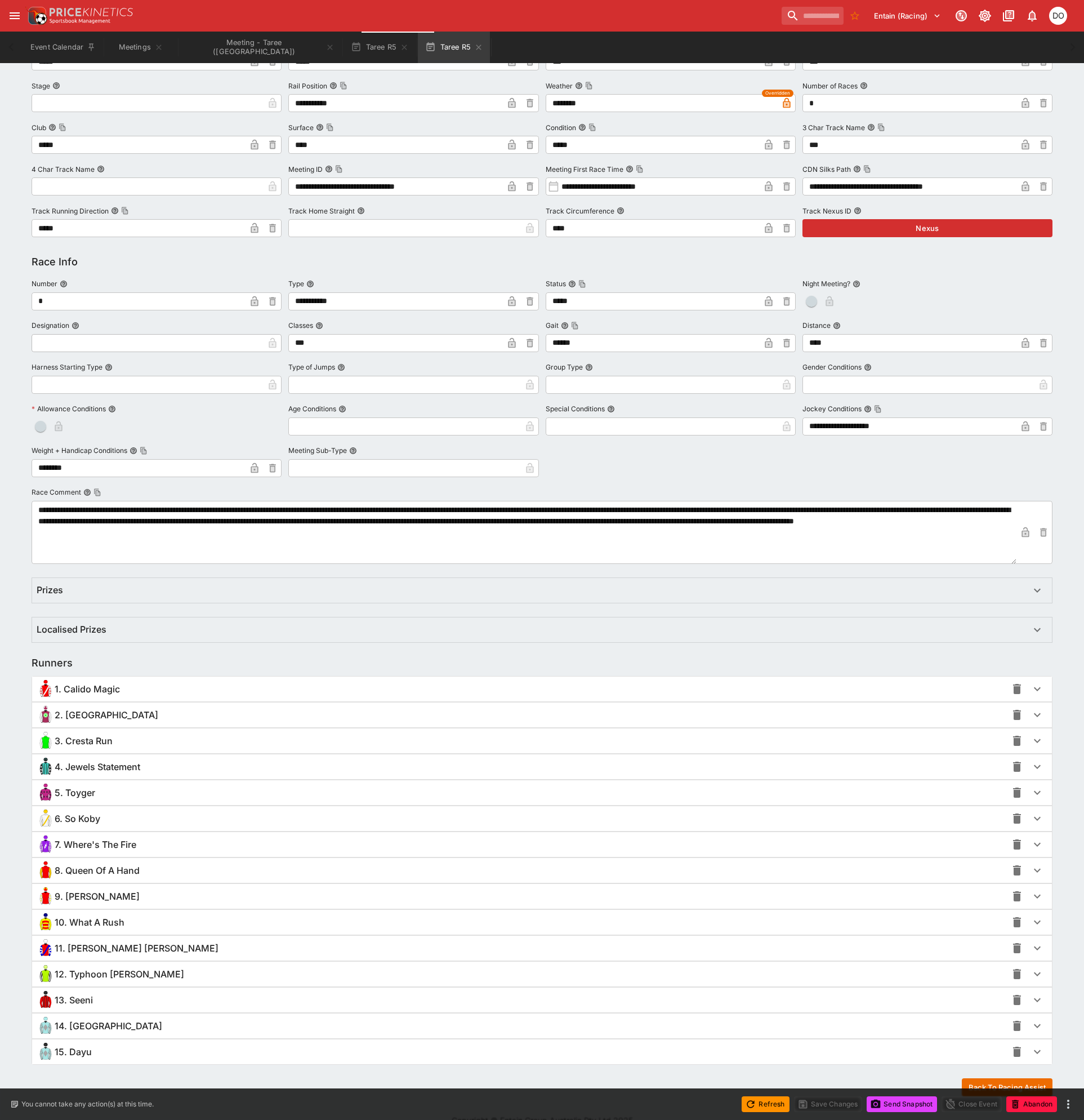
scroll to position [225, 0]
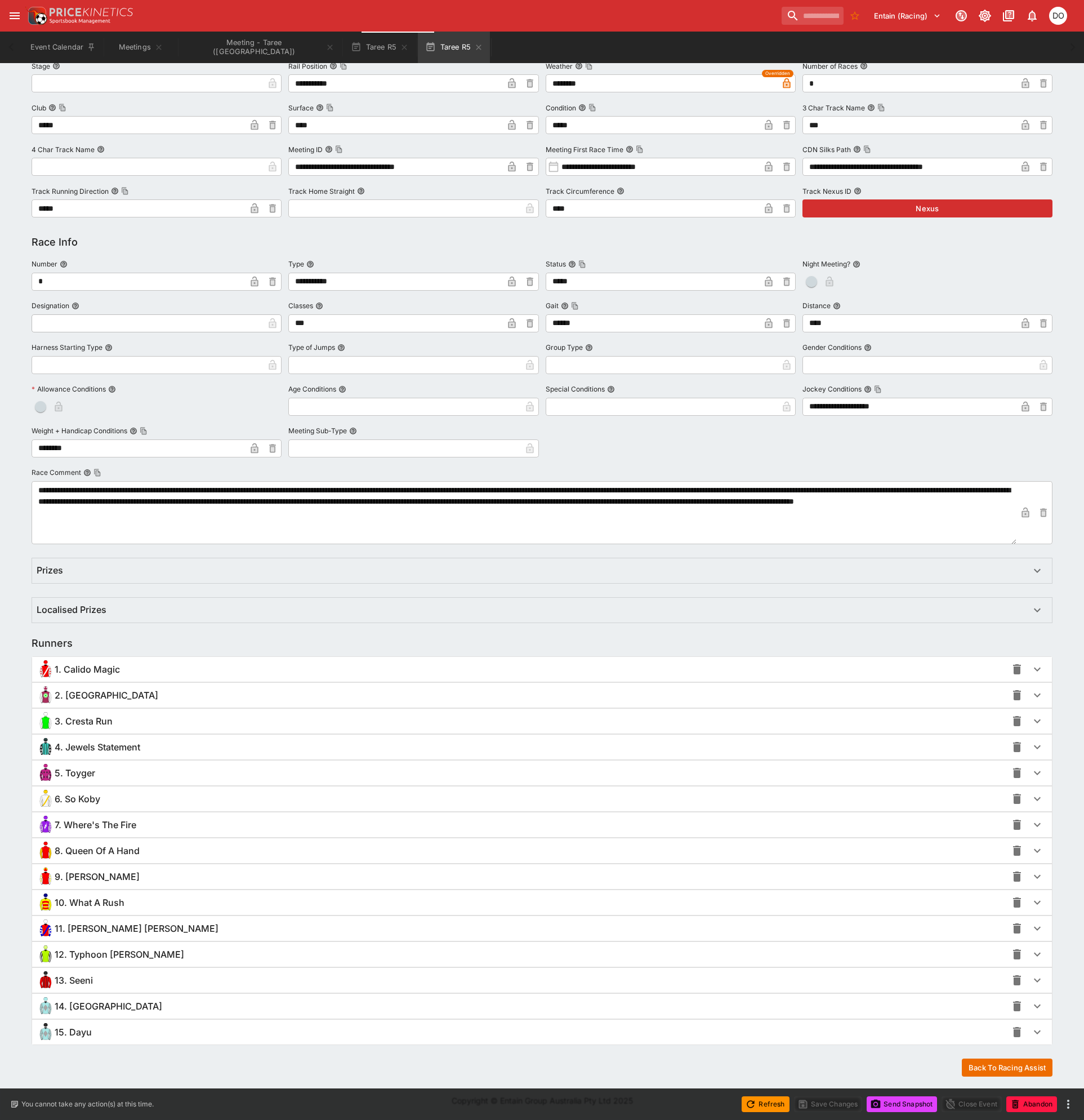
click at [93, 1010] on span "14. Parmenio" at bounding box center [108, 1006] width 108 height 12
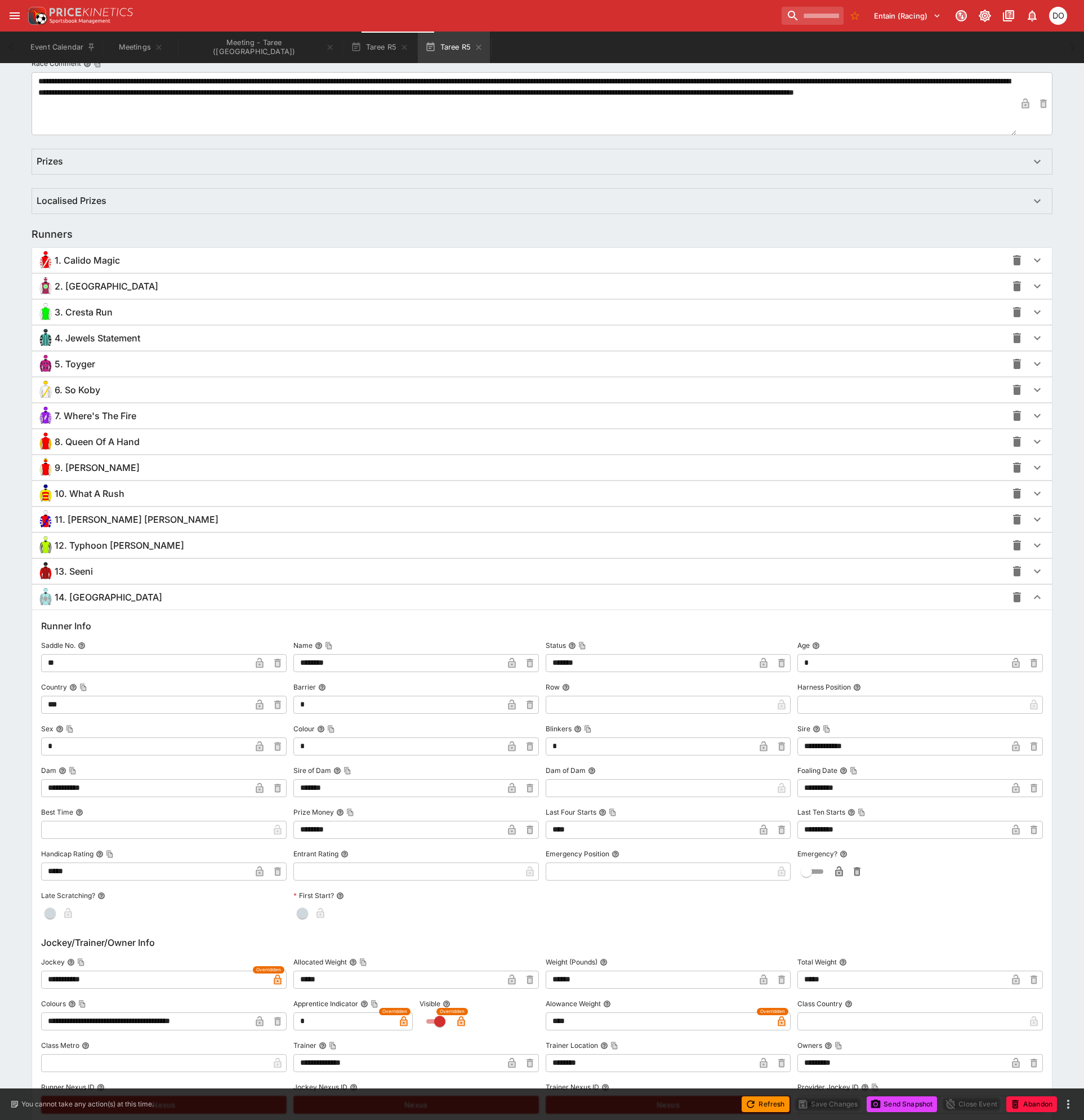
scroll to position [788, 0]
